Goal: Task Accomplishment & Management: Use online tool/utility

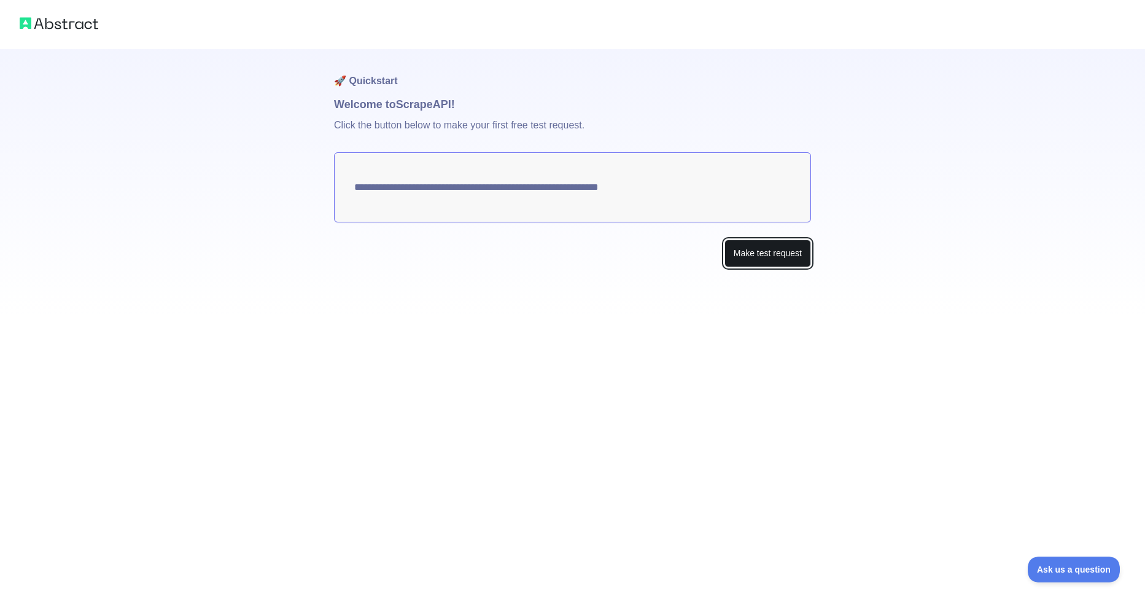
click at [737, 244] on button "Make test request" at bounding box center [768, 254] width 87 height 28
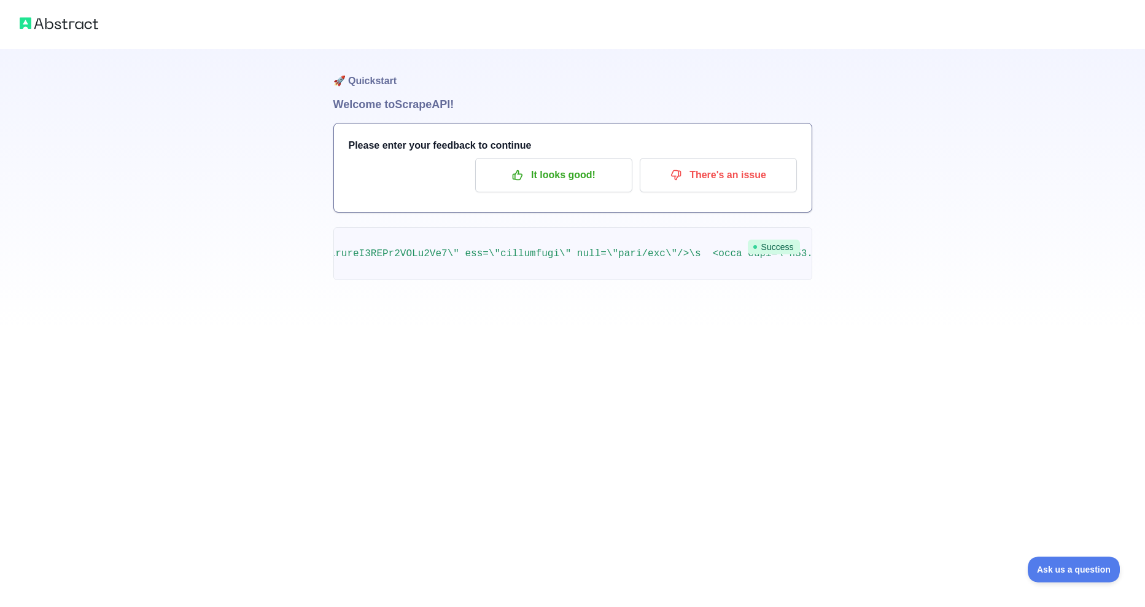
scroll to position [0, 1161]
click at [810, 523] on div "🚀 Quickstart Welcome to Scrape API! Please enter your feedback to continue It l…" at bounding box center [572, 303] width 1145 height 607
click at [587, 191] on button "It looks good!" at bounding box center [553, 175] width 157 height 34
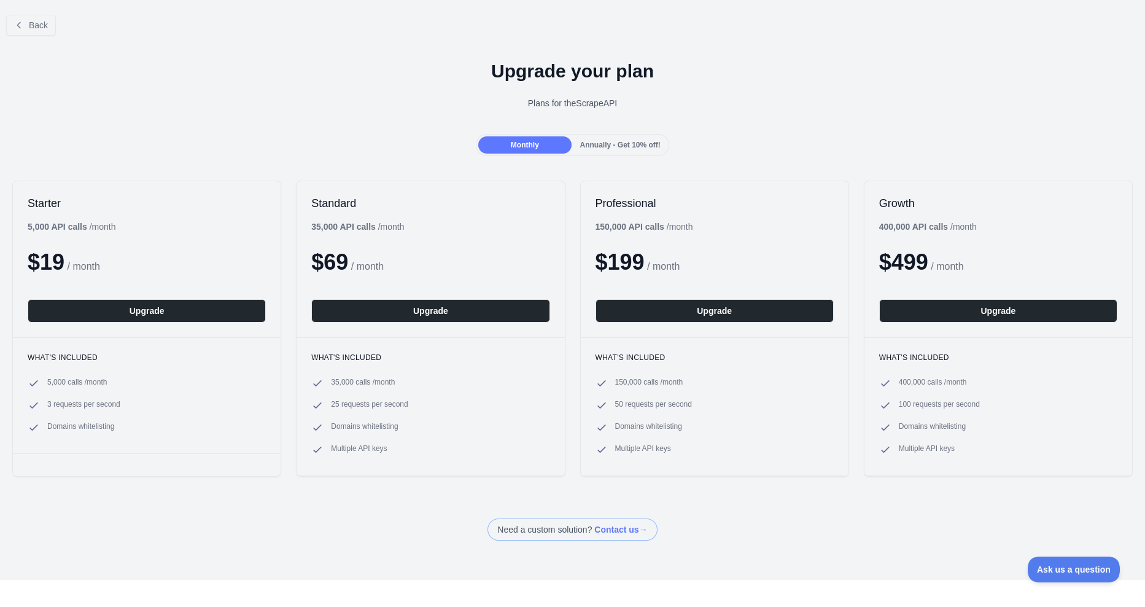
click at [620, 146] on span "Annually - Get 10% off!" at bounding box center [620, 145] width 80 height 9
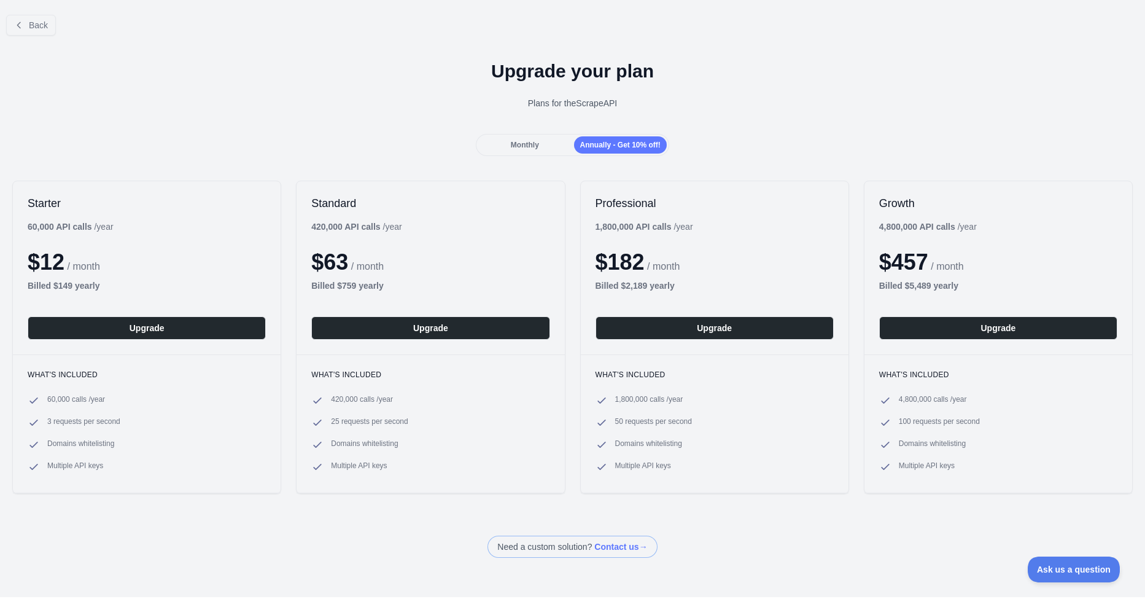
click at [529, 157] on div "Back Upgrade your plan Plans for the Scrape API Monthly Annually - Get 10% off!…" at bounding box center [572, 281] width 1145 height 553
click at [542, 144] on div "Monthly" at bounding box center [524, 144] width 93 height 17
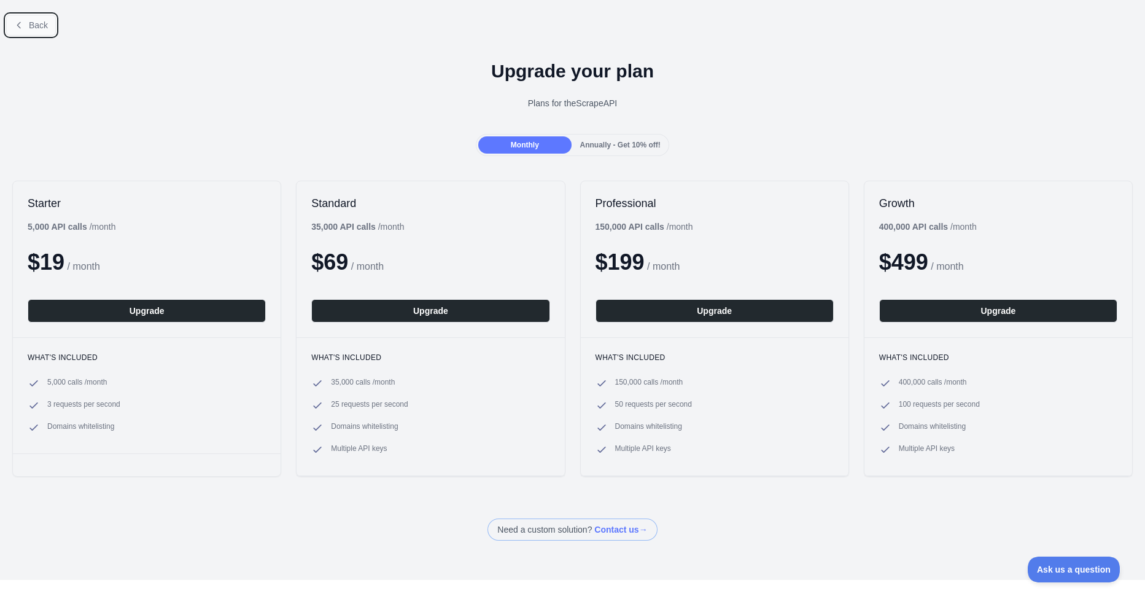
click at [27, 20] on button "Back" at bounding box center [31, 25] width 50 height 21
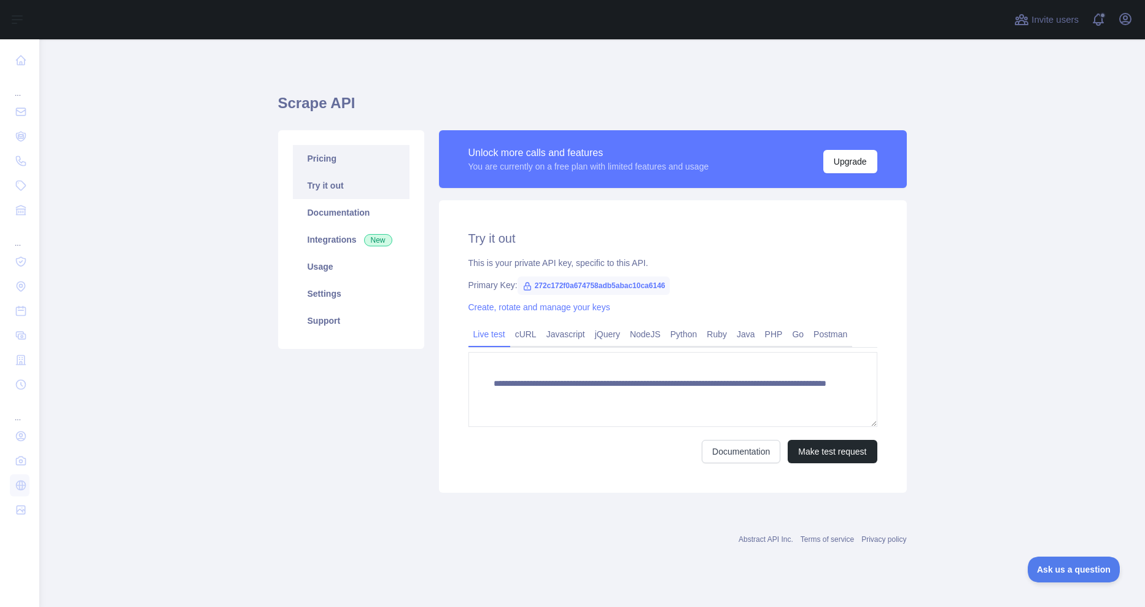
click at [362, 158] on link "Pricing" at bounding box center [351, 158] width 117 height 27
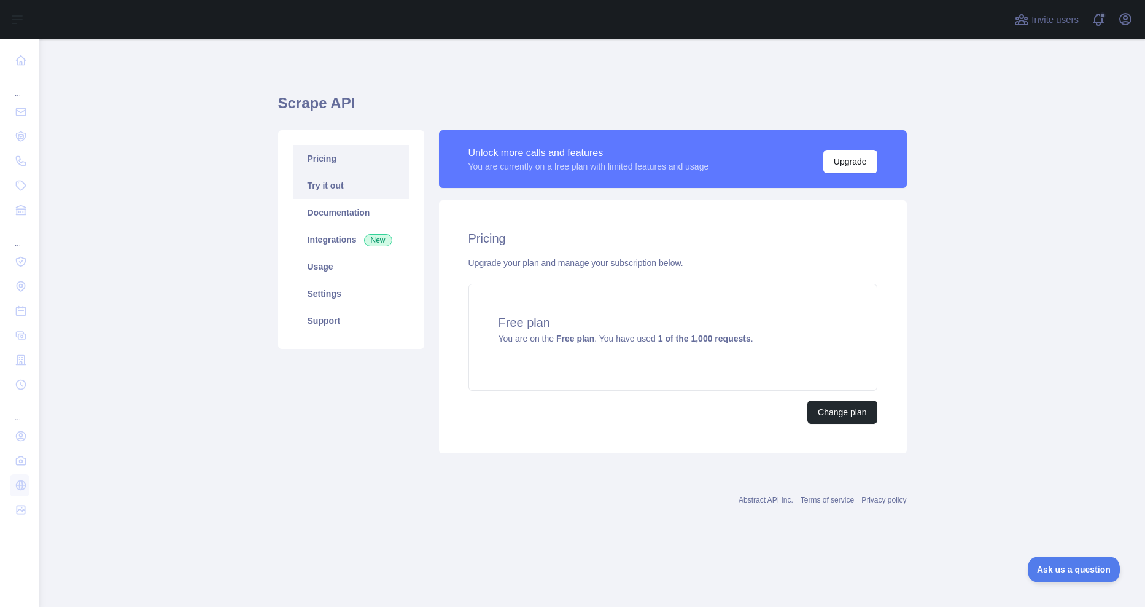
click at [359, 185] on link "Try it out" at bounding box center [351, 185] width 117 height 27
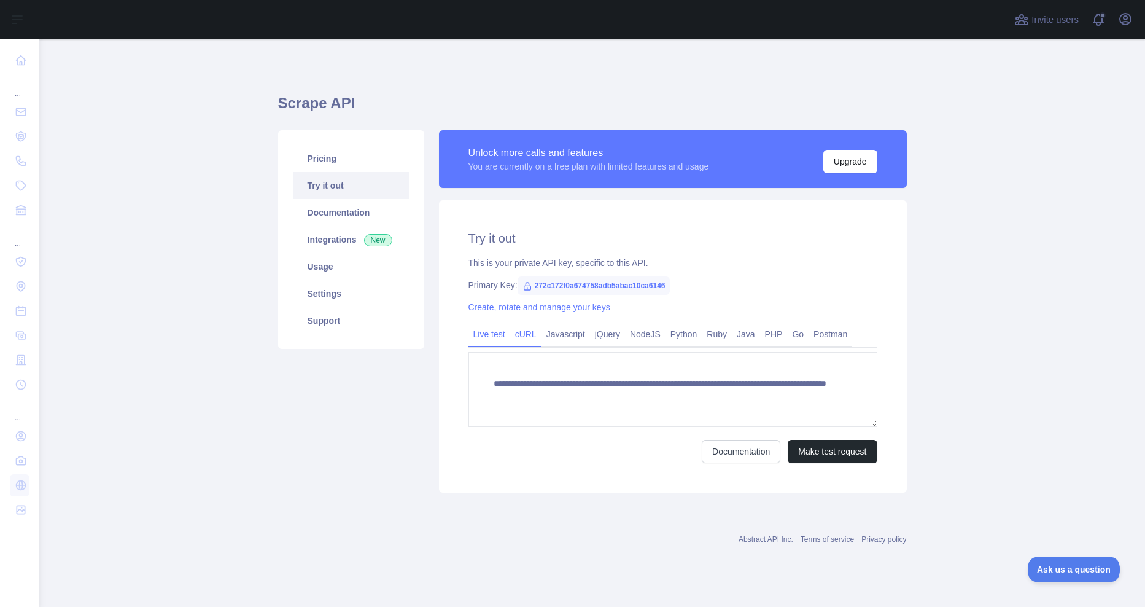
click at [531, 335] on link "cURL" at bounding box center [525, 334] width 31 height 20
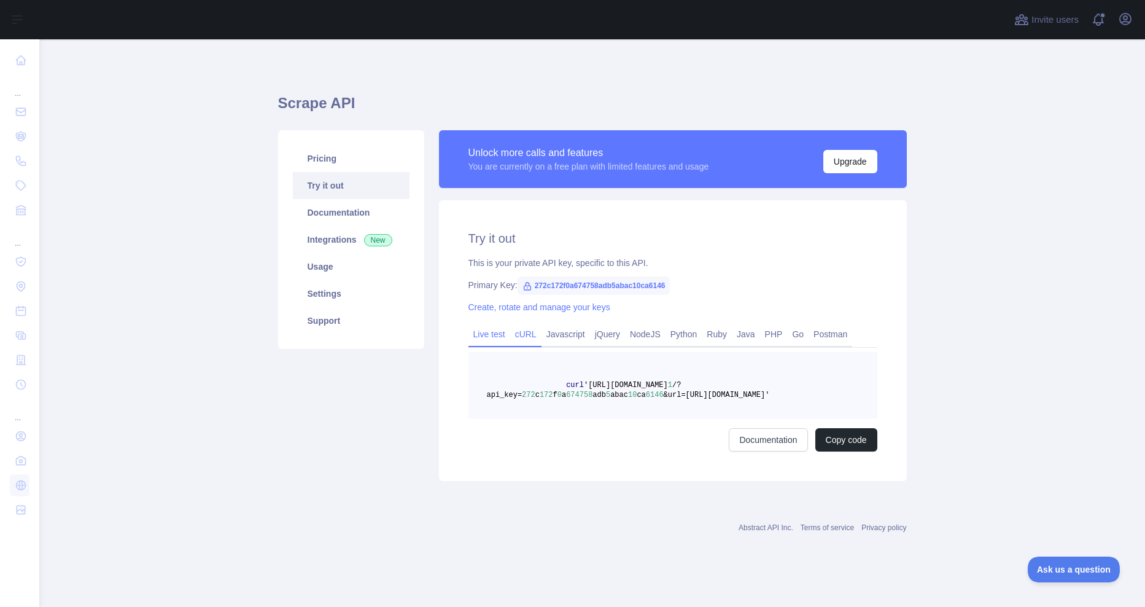
click at [492, 337] on link "Live test" at bounding box center [490, 334] width 42 height 20
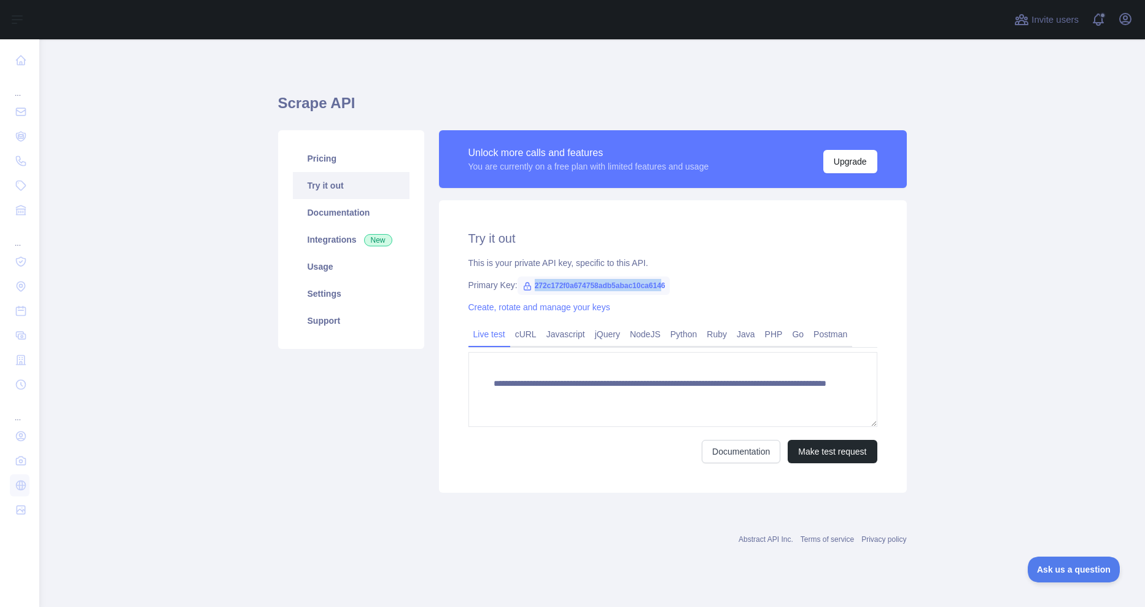
drag, startPoint x: 661, startPoint y: 286, endPoint x: 529, endPoint y: 276, distance: 132.4
click at [529, 276] on span "272c172f0a674758adb5abac10ca6146" at bounding box center [594, 285] width 153 height 18
drag, startPoint x: 529, startPoint y: 276, endPoint x: 665, endPoint y: 281, distance: 135.2
click at [665, 281] on span "272c172f0a674758adb5abac10ca6146" at bounding box center [594, 285] width 153 height 18
drag, startPoint x: 665, startPoint y: 281, endPoint x: 561, endPoint y: 282, distance: 103.2
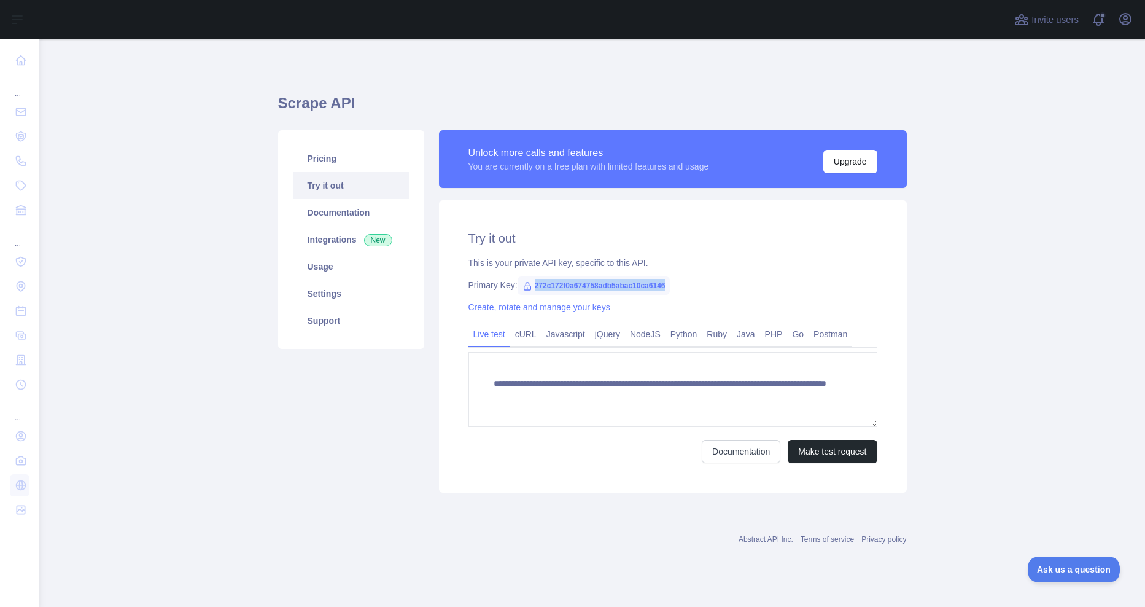
click at [561, 282] on span "272c172f0a674758adb5abac10ca6146" at bounding box center [594, 285] width 153 height 18
copy span "272c172f0a674758adb5abac10ca6146"
